Goal: Information Seeking & Learning: Find specific page/section

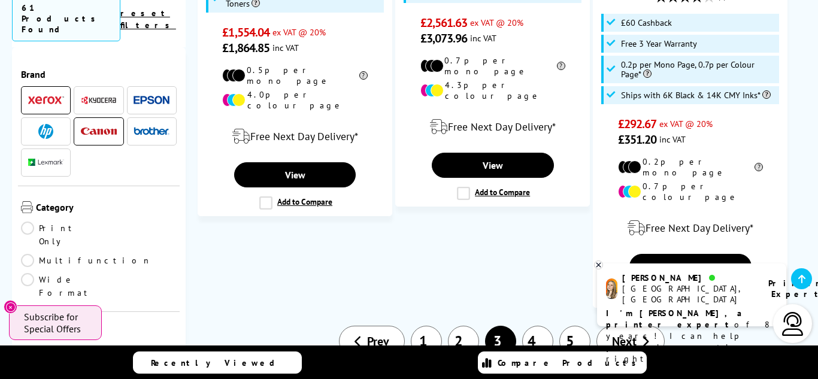
scroll to position [1851, 0]
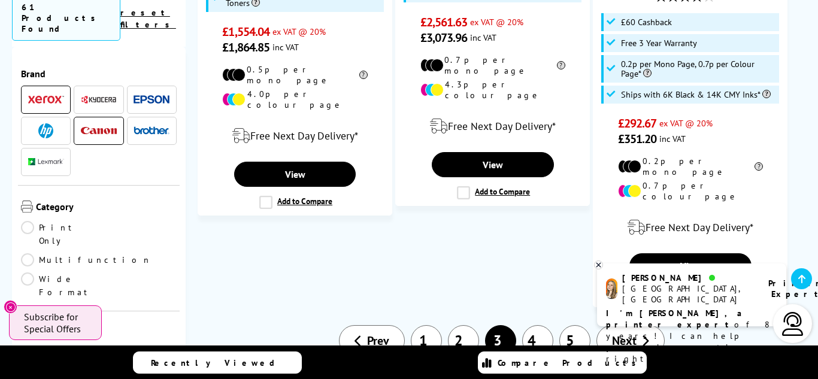
click at [597, 265] on icon at bounding box center [598, 265] width 4 height 4
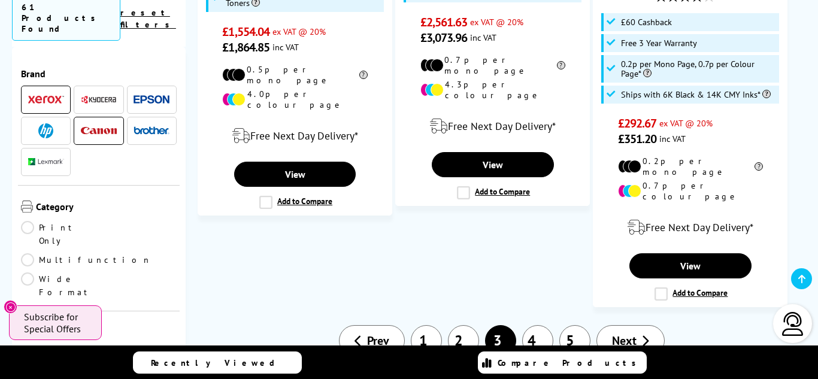
click at [622, 333] on span "Next" at bounding box center [624, 341] width 25 height 16
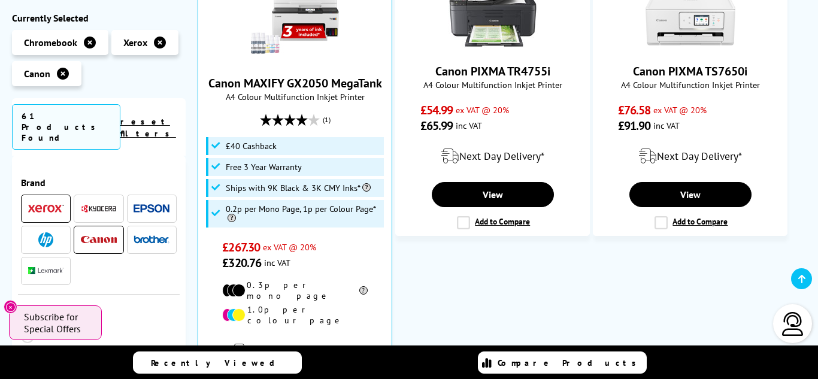
scroll to position [856, 0]
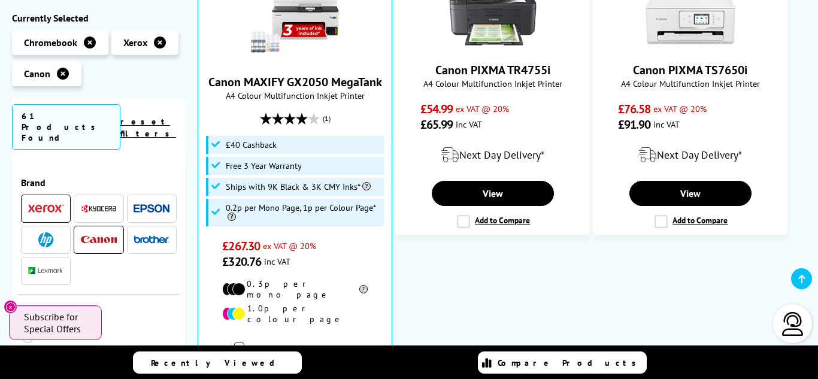
click at [52, 232] on img at bounding box center [45, 239] width 15 height 15
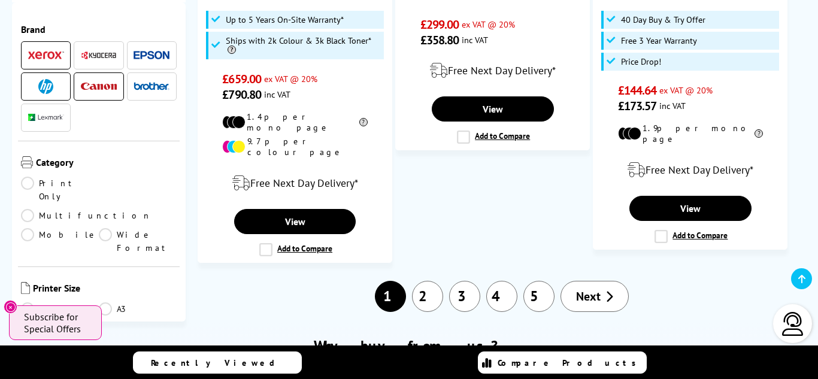
scroll to position [1923, 0]
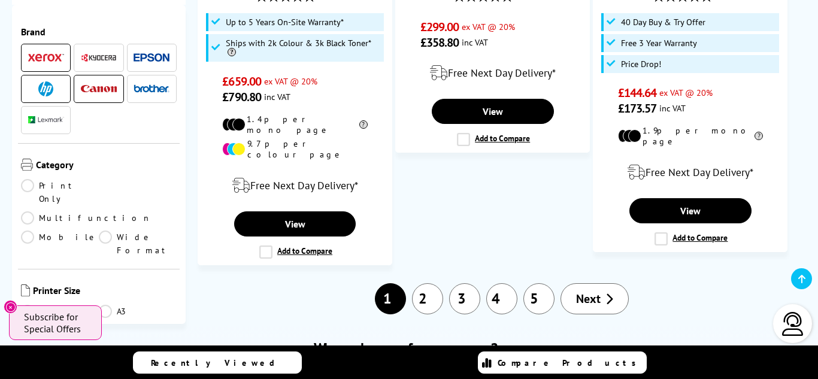
click at [596, 291] on span "Next" at bounding box center [588, 299] width 25 height 16
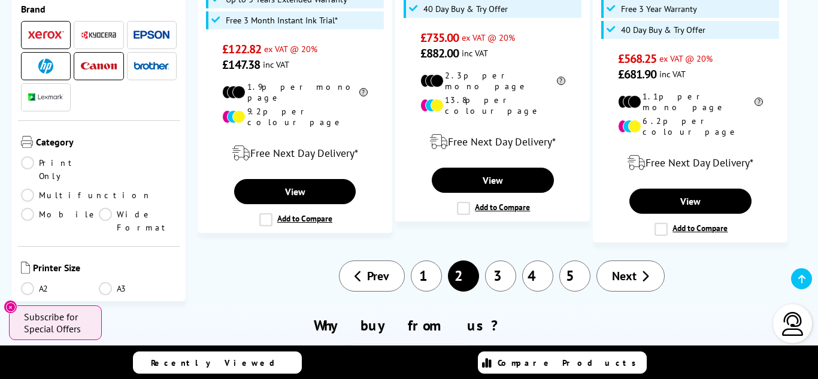
scroll to position [1923, 0]
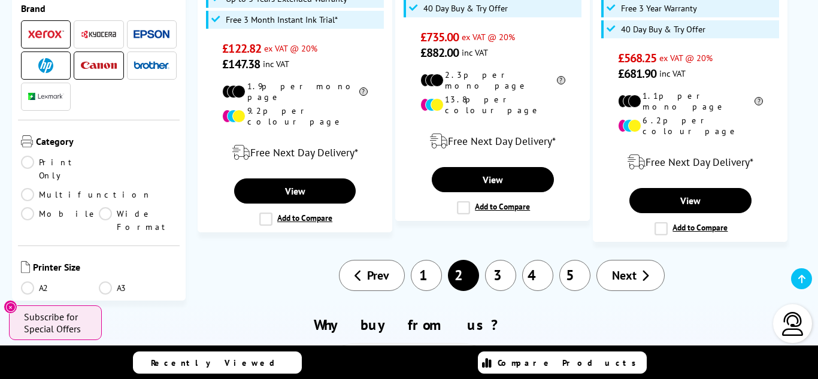
click at [641, 269] on icon at bounding box center [645, 275] width 8 height 12
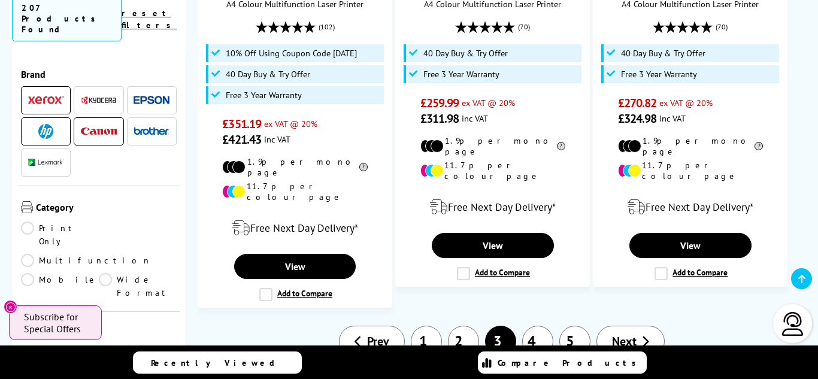
scroll to position [1819, 0]
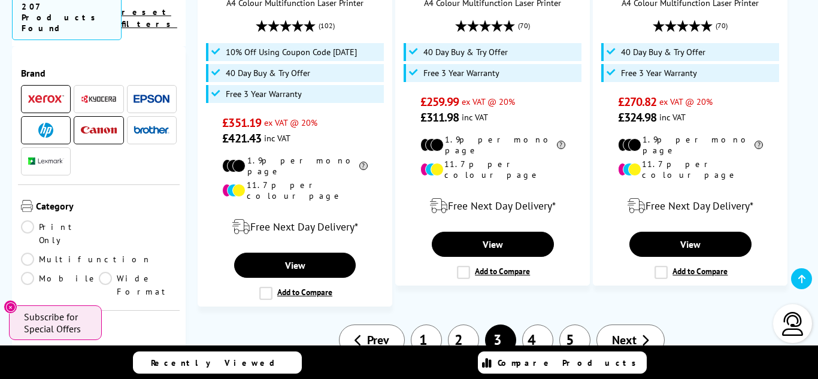
click at [631, 332] on span "Next" at bounding box center [624, 340] width 25 height 16
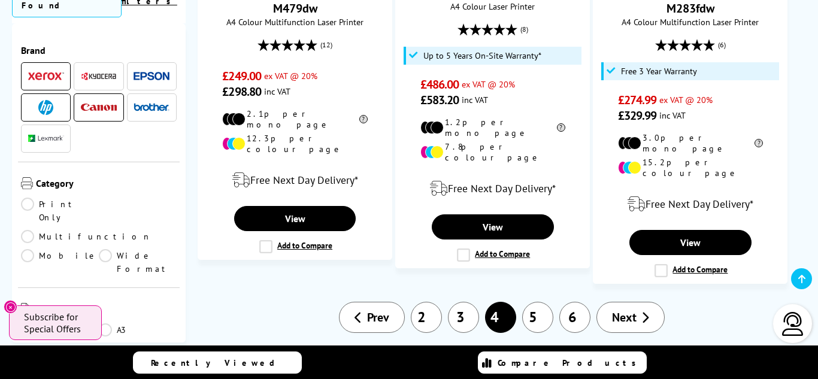
scroll to position [1910, 0]
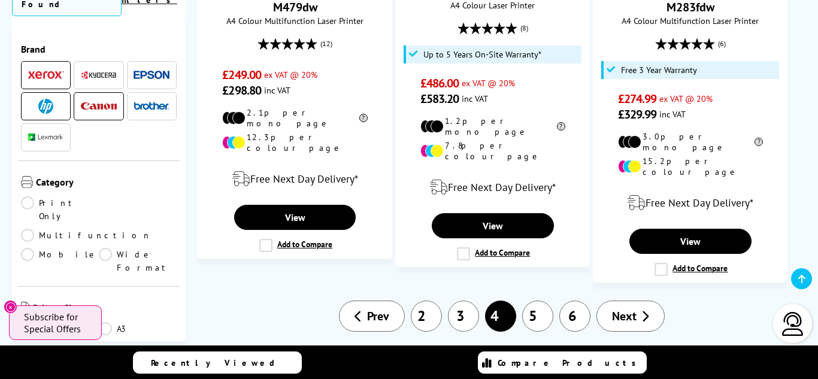
click at [635, 308] on span "Next" at bounding box center [624, 316] width 25 height 16
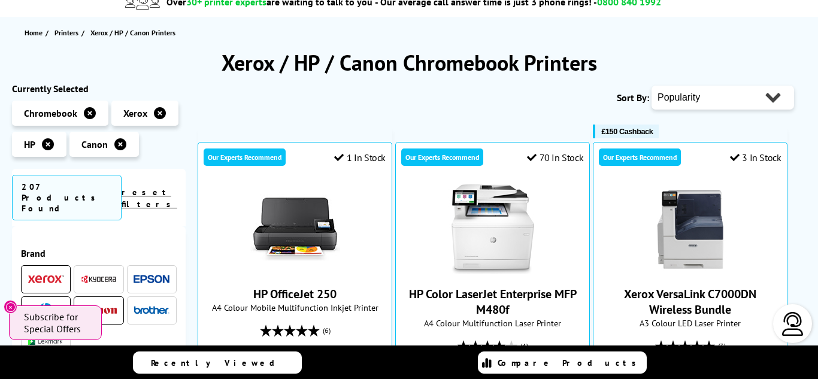
click at [97, 306] on img at bounding box center [99, 310] width 36 height 8
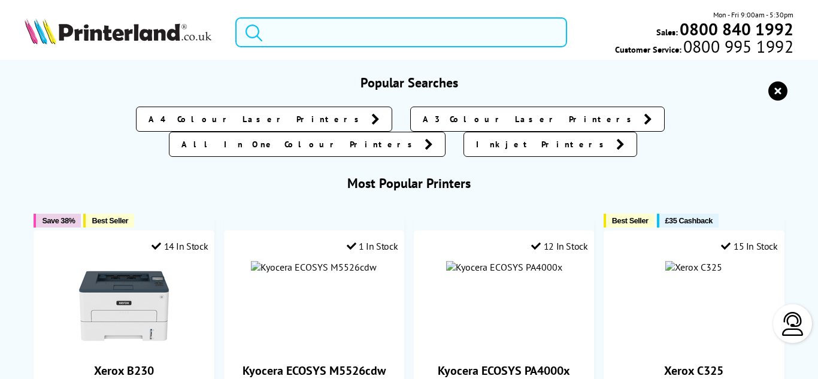
click at [278, 31] on input "search" at bounding box center [401, 32] width 332 height 30
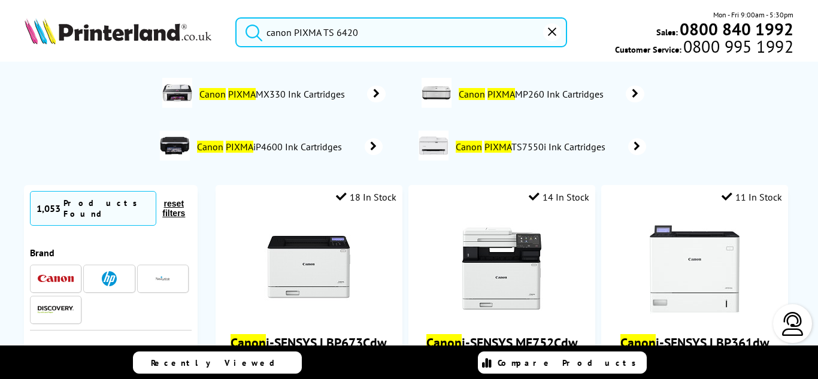
click at [236, 17] on button "submit" at bounding box center [251, 30] width 30 height 26
click at [363, 34] on input "canon PIXMA TS 6420" at bounding box center [401, 32] width 332 height 30
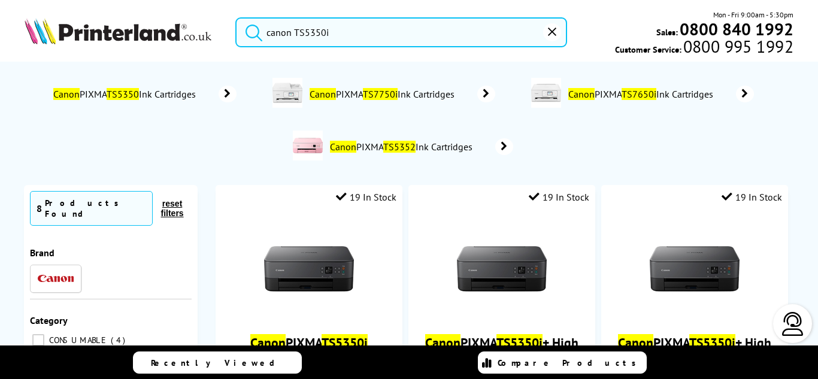
type input "canon TS5350i"
click at [236, 17] on button "submit" at bounding box center [251, 30] width 30 height 26
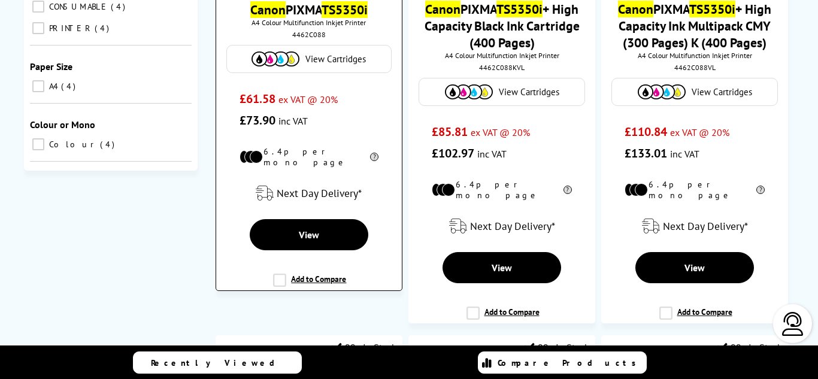
scroll to position [333, 0]
